Goal: Navigation & Orientation: Find specific page/section

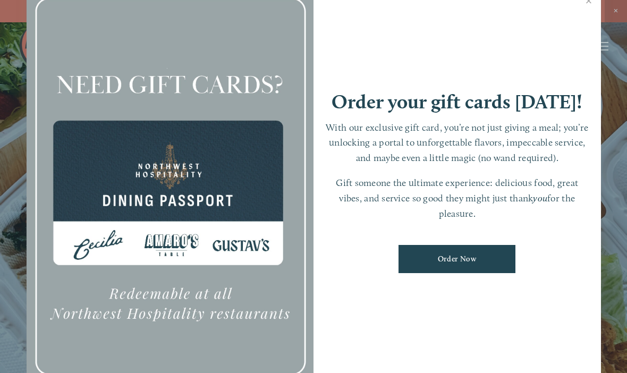
scroll to position [22, 0]
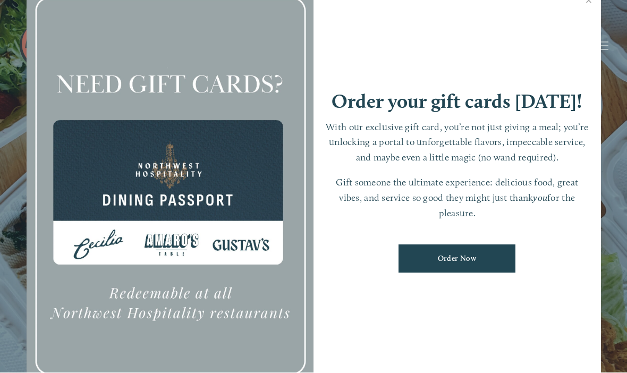
click at [589, 14] on link "Close" at bounding box center [588, 2] width 21 height 30
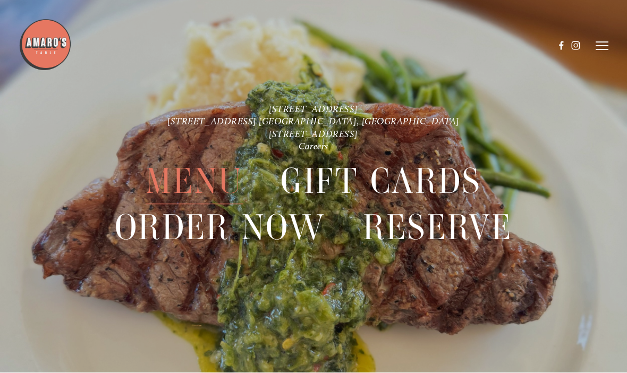
click at [218, 175] on span "Menu" at bounding box center [194, 182] width 97 height 46
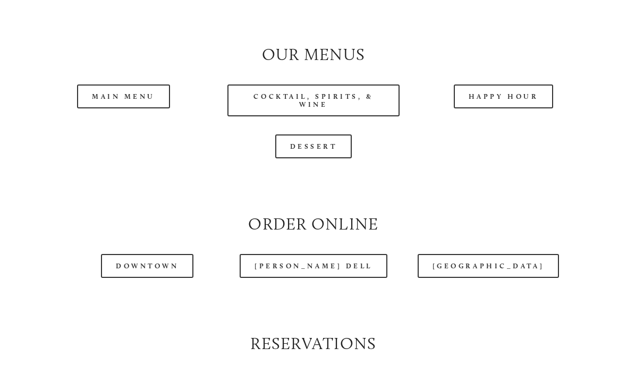
scroll to position [949, 0]
click at [137, 108] on link "Main Menu" at bounding box center [123, 96] width 93 height 24
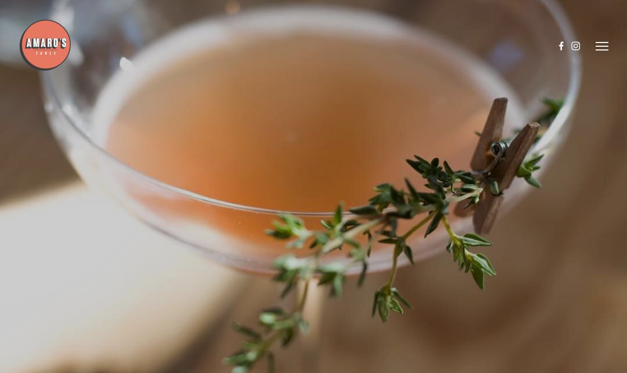
scroll to position [22, 0]
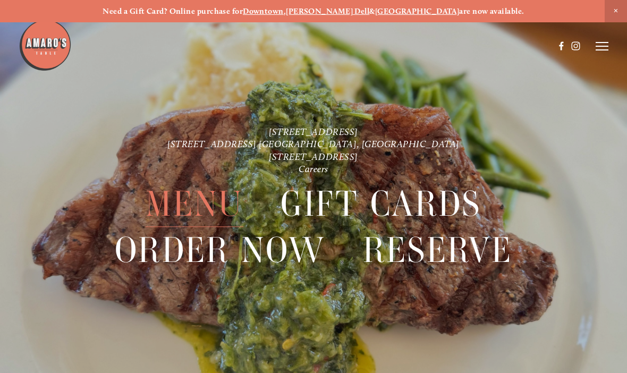
click at [193, 207] on span "Menu" at bounding box center [194, 205] width 97 height 46
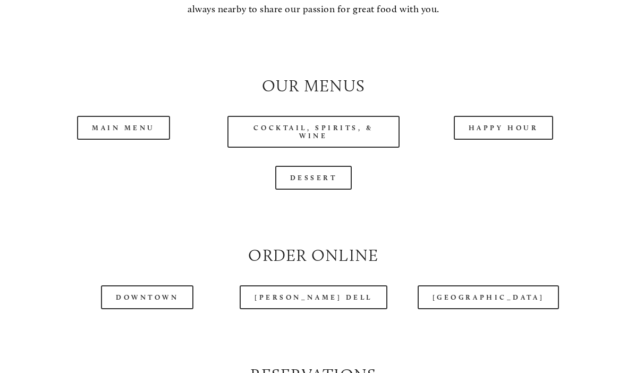
scroll to position [919, 0]
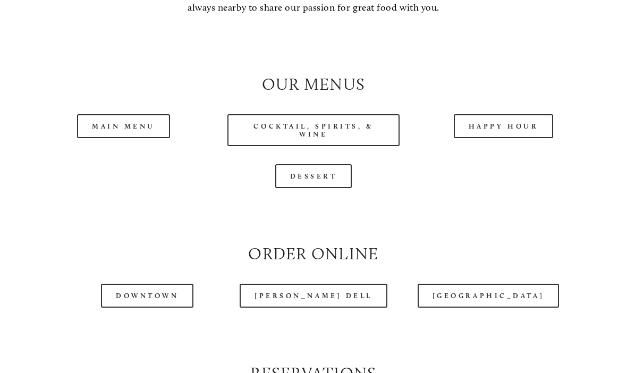
click at [130, 134] on link "Main Menu" at bounding box center [123, 126] width 93 height 24
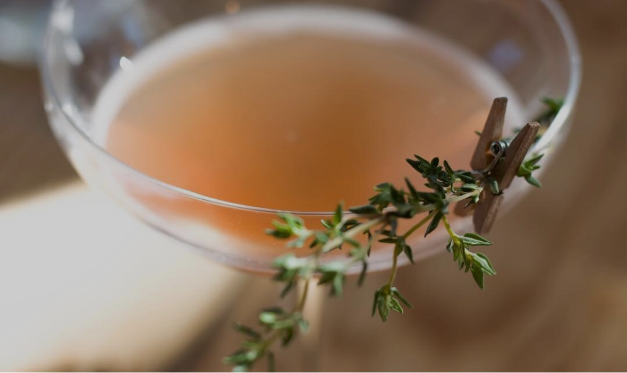
scroll to position [22, 0]
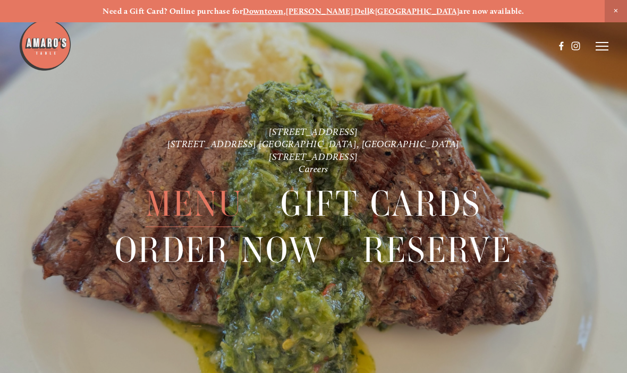
click at [200, 195] on span "Menu" at bounding box center [194, 205] width 97 height 46
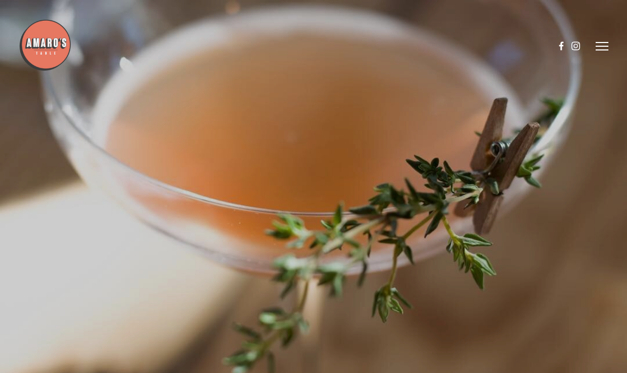
scroll to position [44, 0]
